Goal: Transaction & Acquisition: Purchase product/service

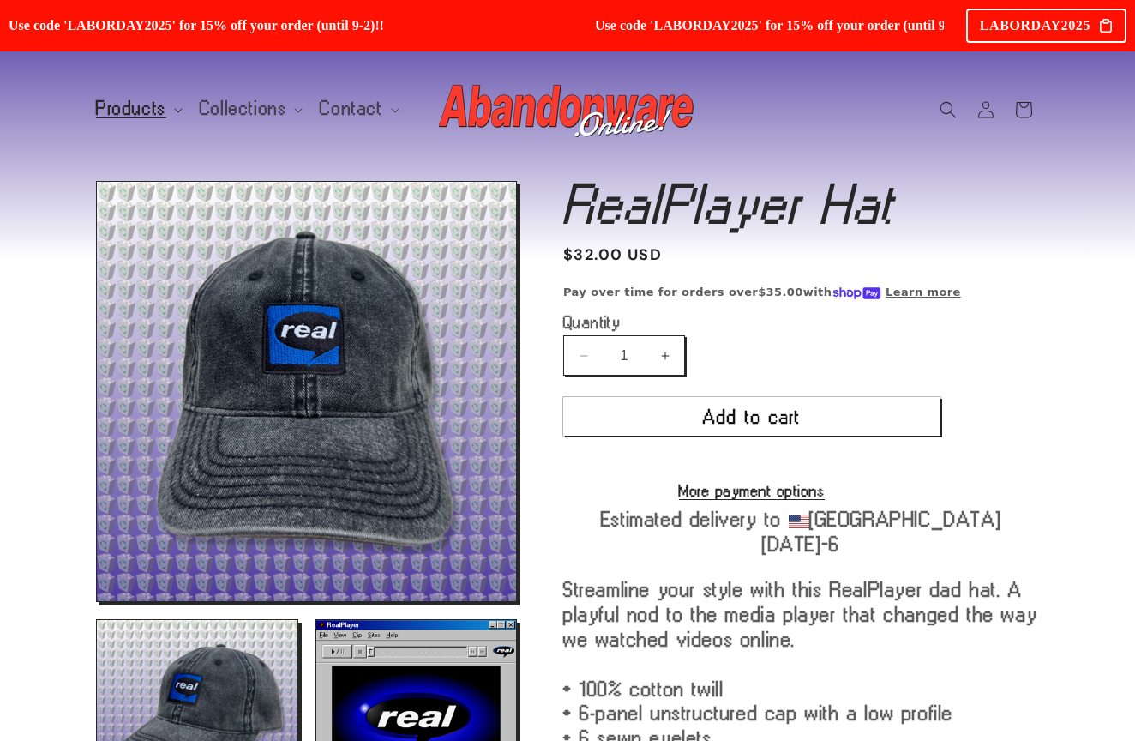
click at [141, 106] on span "Products" at bounding box center [131, 108] width 70 height 15
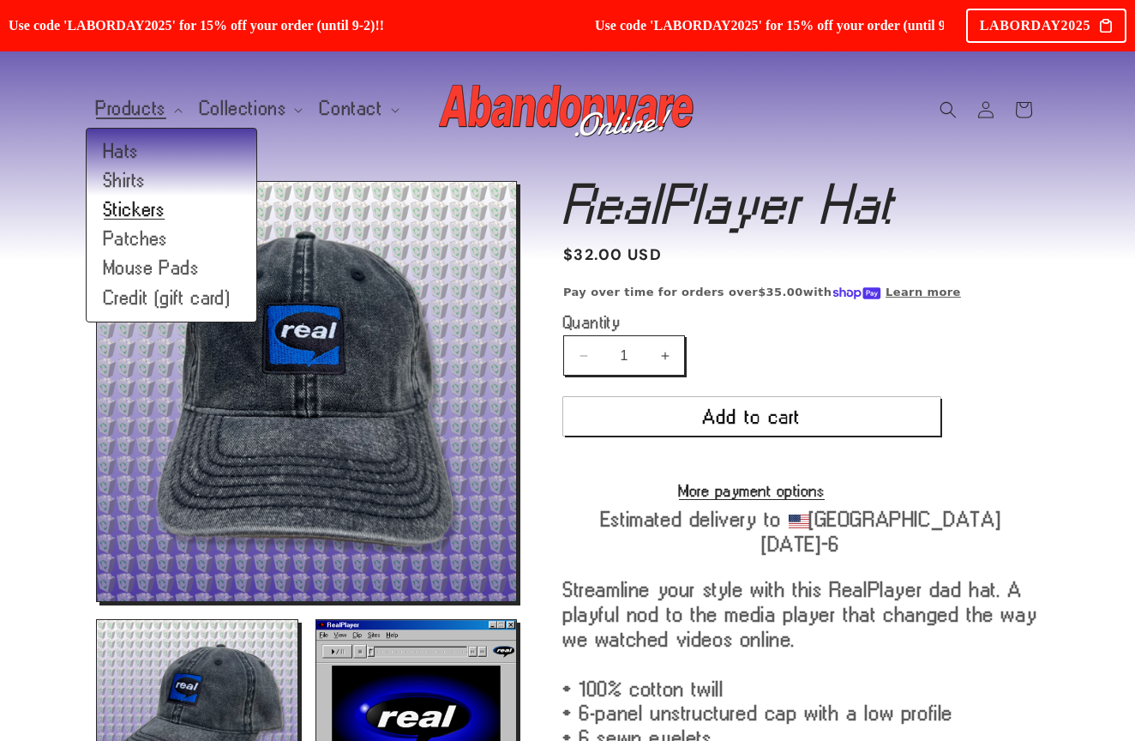
click at [135, 215] on link "Stickers" at bounding box center [172, 210] width 170 height 29
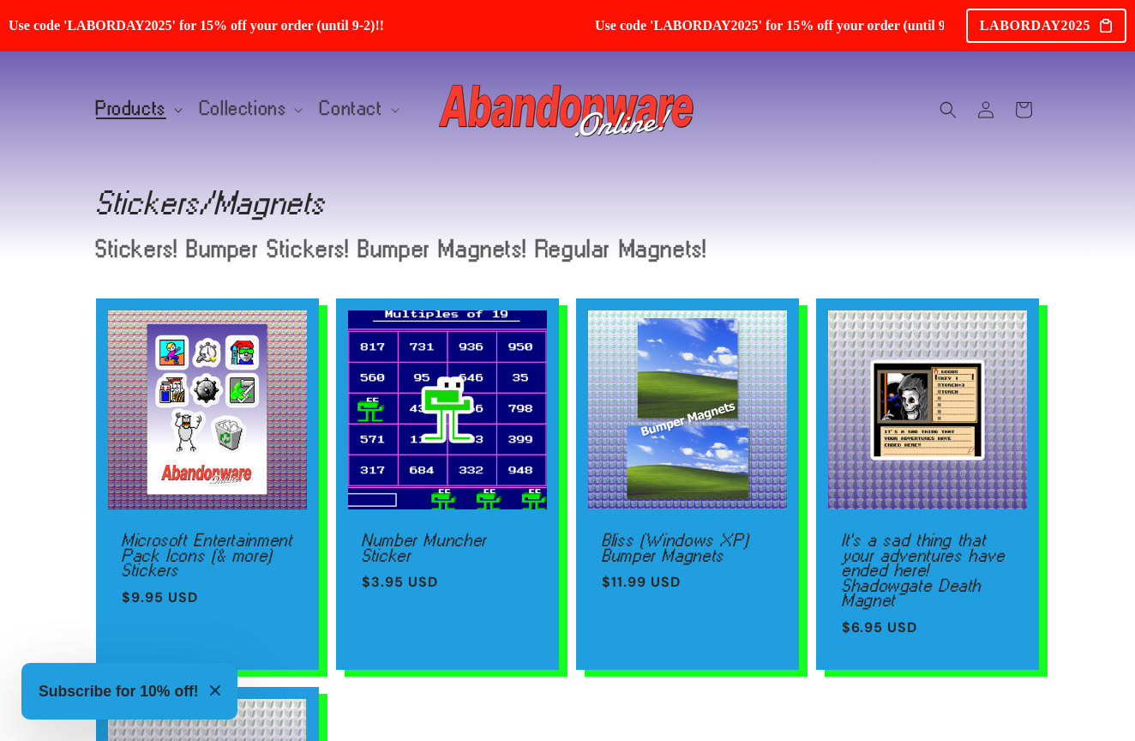
click at [153, 105] on span "Products" at bounding box center [131, 108] width 70 height 15
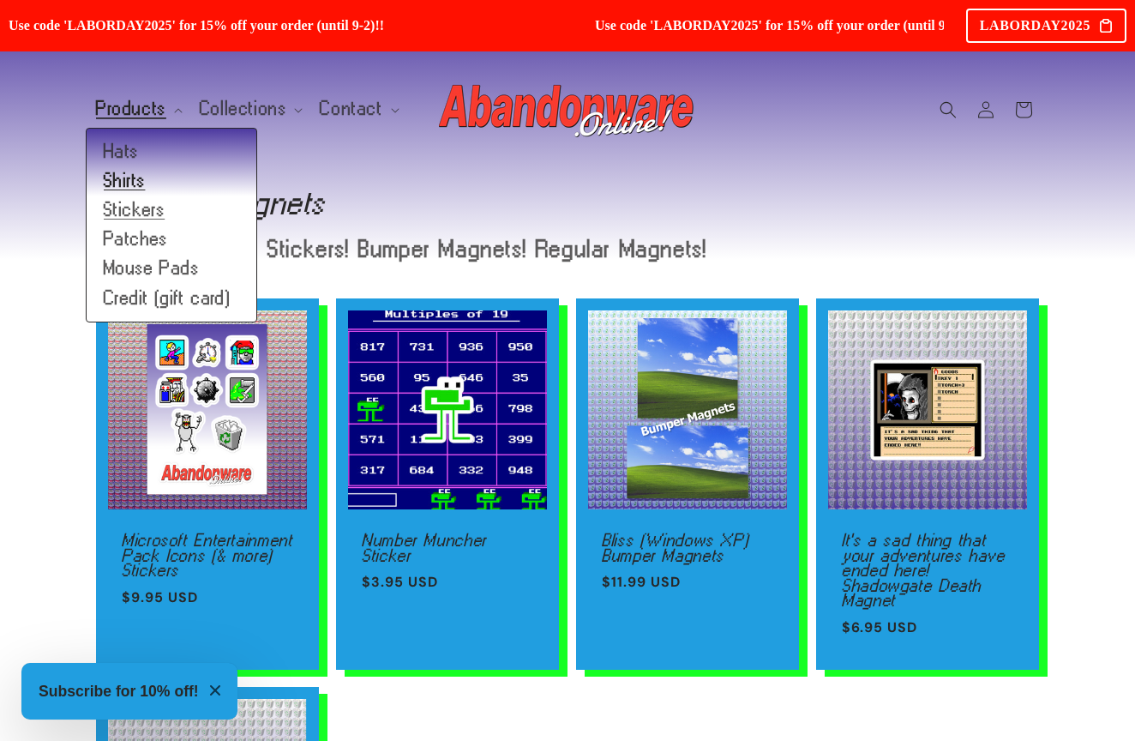
click at [127, 182] on link "Shirts" at bounding box center [172, 180] width 170 height 29
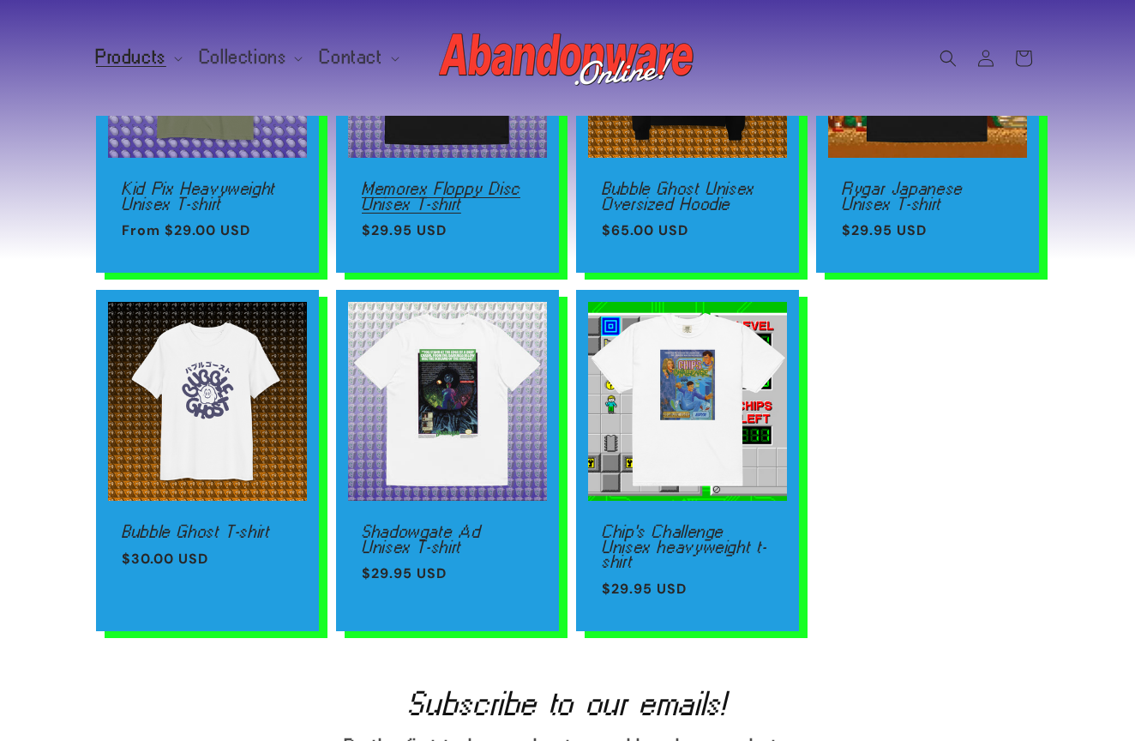
scroll to position [91, 0]
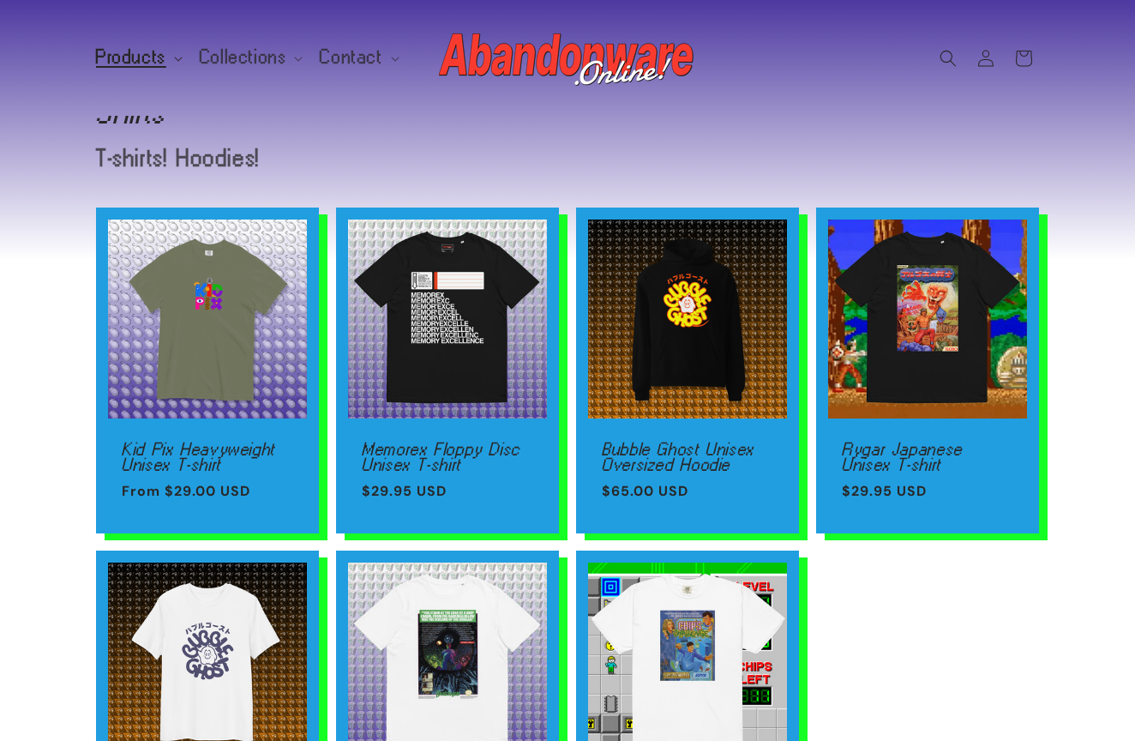
click at [137, 64] on span "Products" at bounding box center [131, 57] width 70 height 15
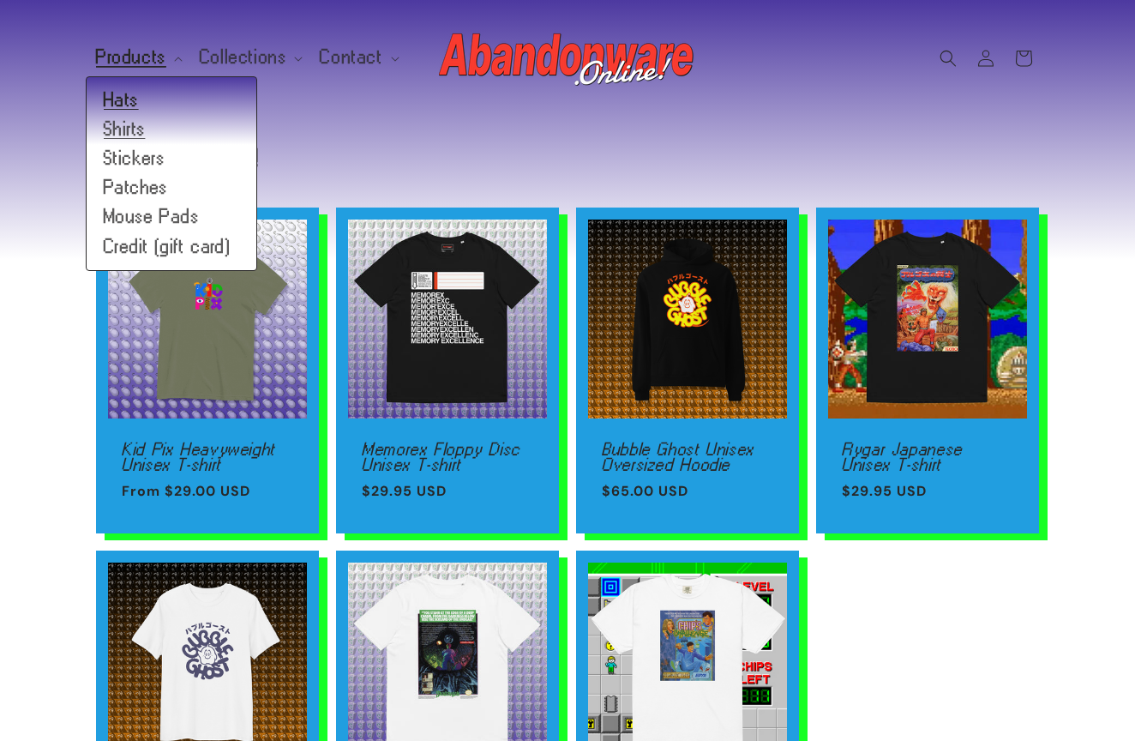
click at [137, 106] on link "Hats" at bounding box center [172, 100] width 170 height 29
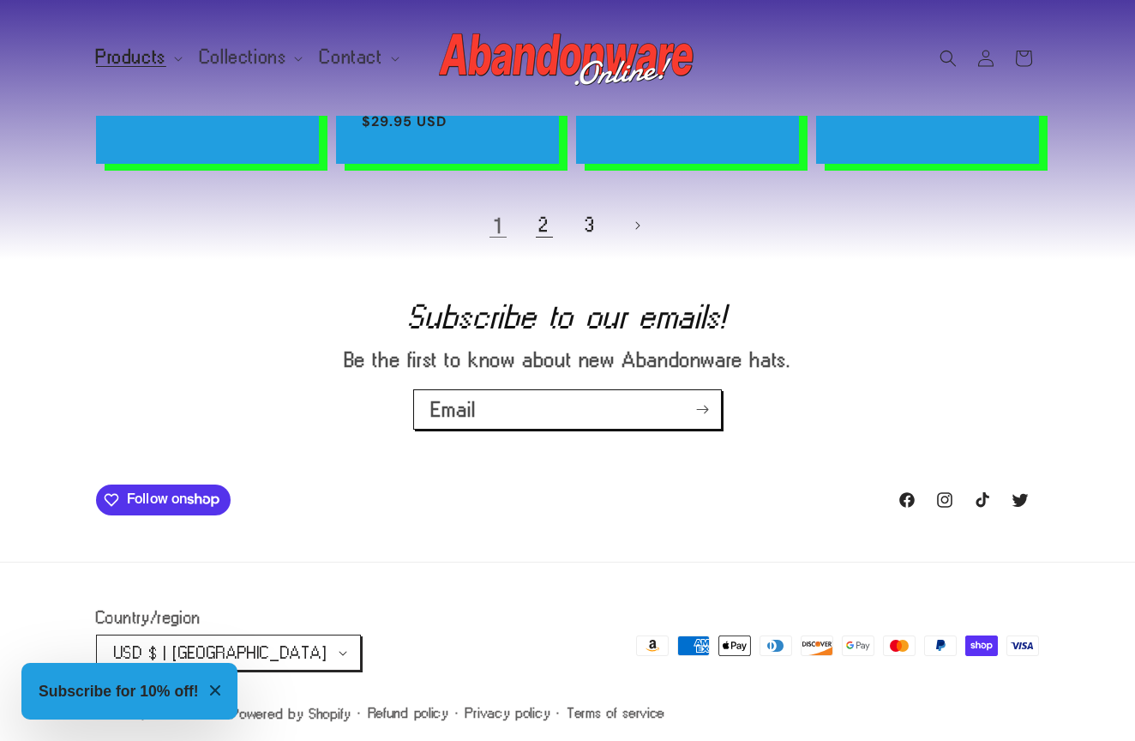
scroll to position [1434, 0]
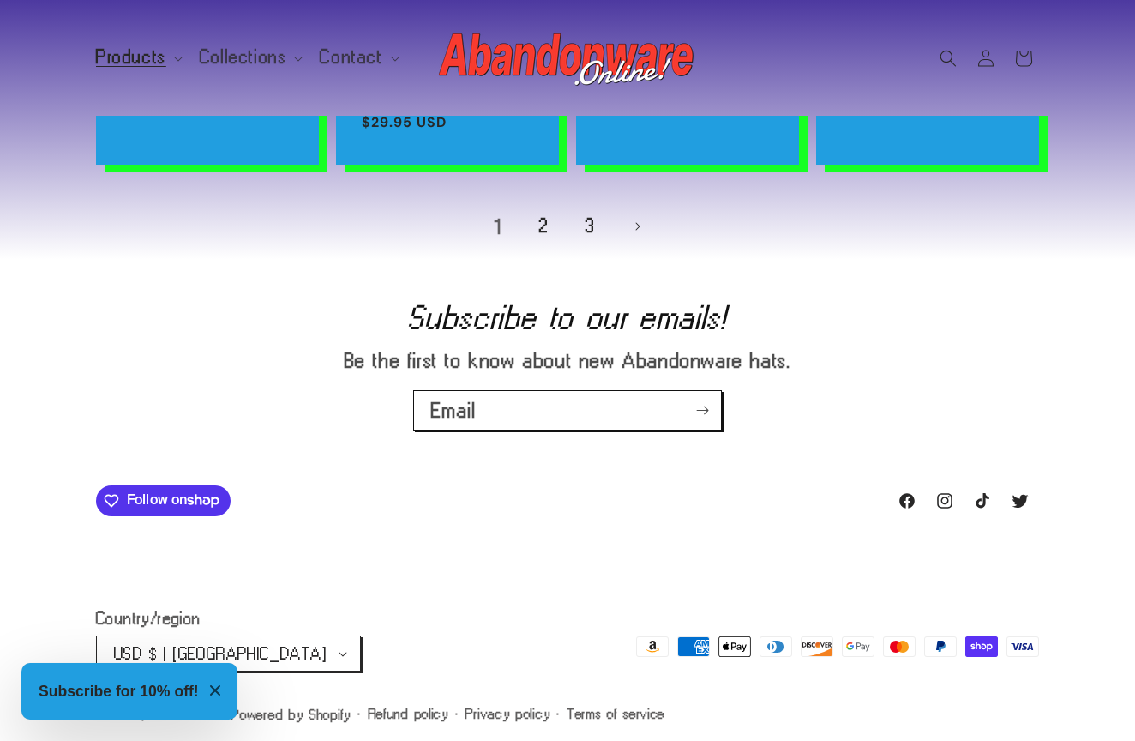
click at [548, 226] on link "2" at bounding box center [545, 227] width 38 height 38
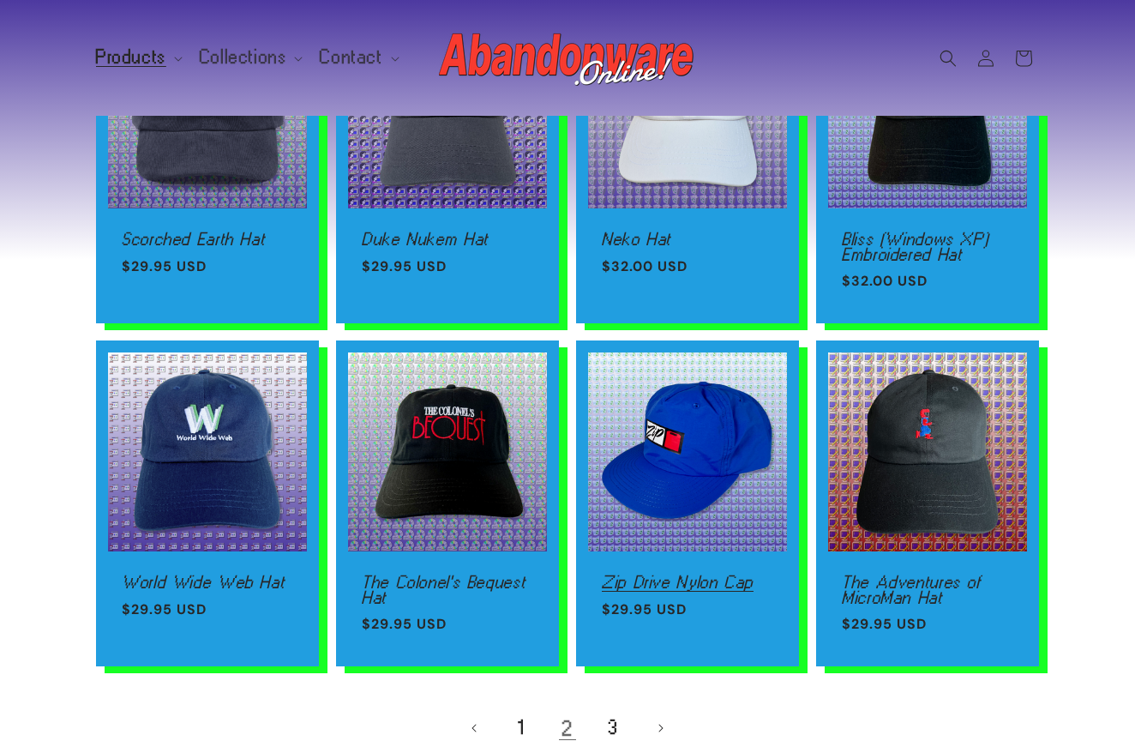
scroll to position [1047, 0]
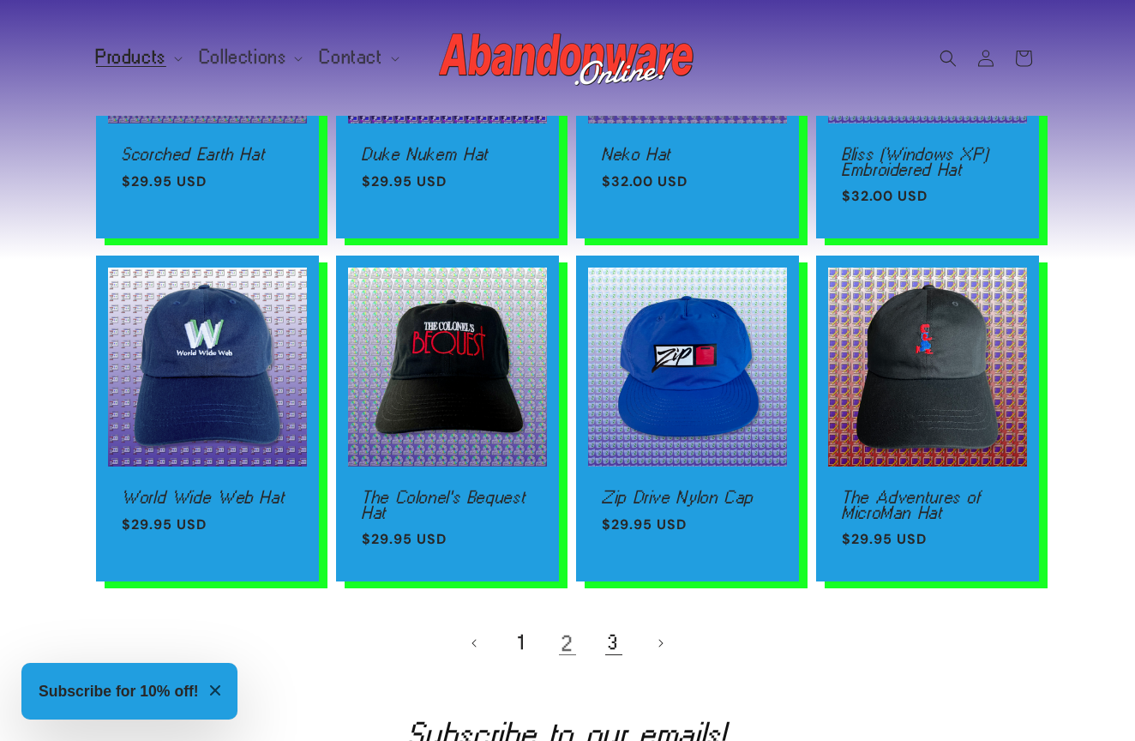
click at [612, 641] on link "3" at bounding box center [614, 643] width 38 height 38
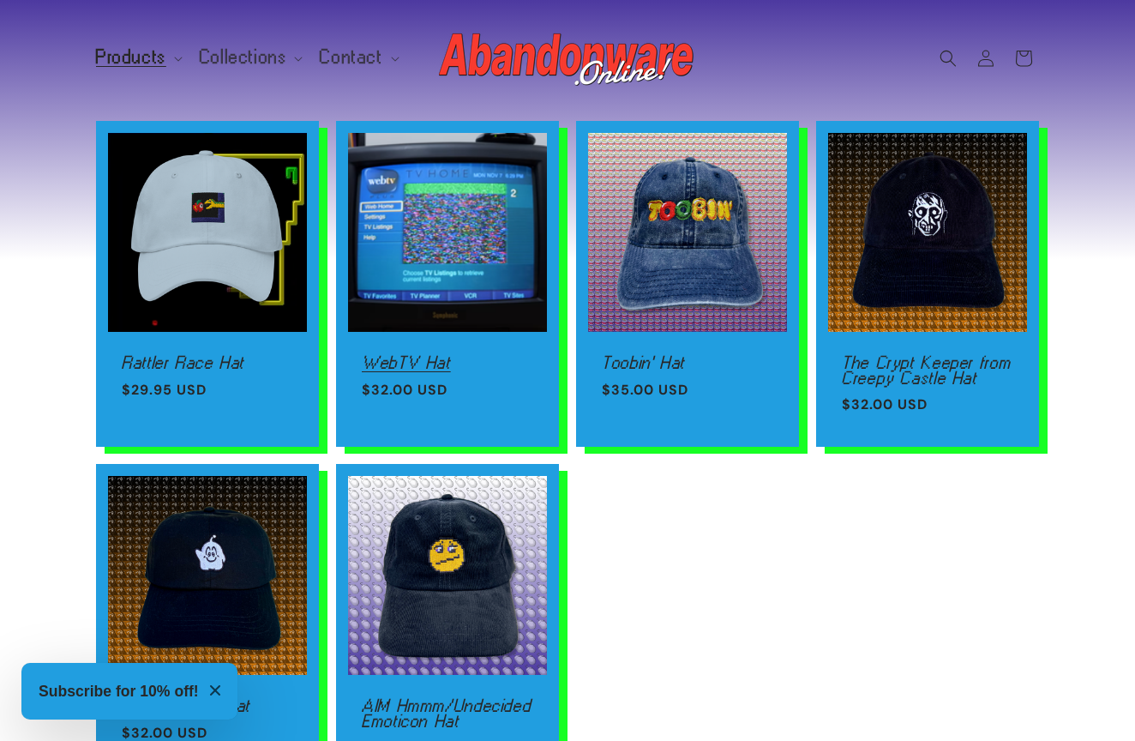
scroll to position [1008, 0]
